Goal: Transaction & Acquisition: Subscribe to service/newsletter

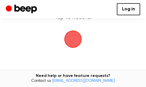
scroll to position [23, 0]
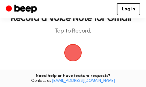
click at [68, 55] on span "button" at bounding box center [73, 53] width 19 height 19
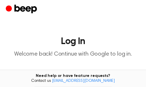
click at [134, 23] on main "Log In Welcome back! Continue with Google to log in. Continue with Google Don’t…" at bounding box center [73, 82] width 146 height 165
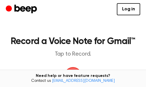
click at [80, 67] on main "Record a Voice Note for Gmail™ Tap to Record. Tired of copying and pasting? Use…" at bounding box center [73, 88] width 146 height 177
click at [132, 9] on link "Log in" at bounding box center [128, 9] width 23 height 12
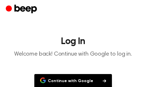
click at [82, 80] on button "Continue with Google" at bounding box center [73, 81] width 78 height 14
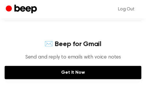
scroll to position [139, 0]
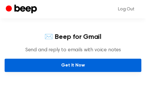
click at [83, 64] on link "Get It Now" at bounding box center [73, 65] width 137 height 13
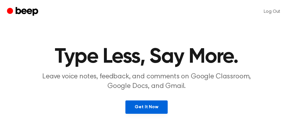
click at [158, 106] on link "Get It Now" at bounding box center [146, 106] width 42 height 13
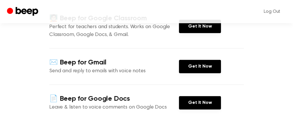
scroll to position [93, 0]
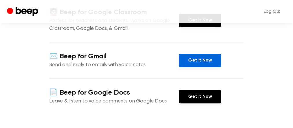
click at [210, 62] on link "Get It Now" at bounding box center [200, 60] width 42 height 13
